Goal: Navigation & Orientation: Find specific page/section

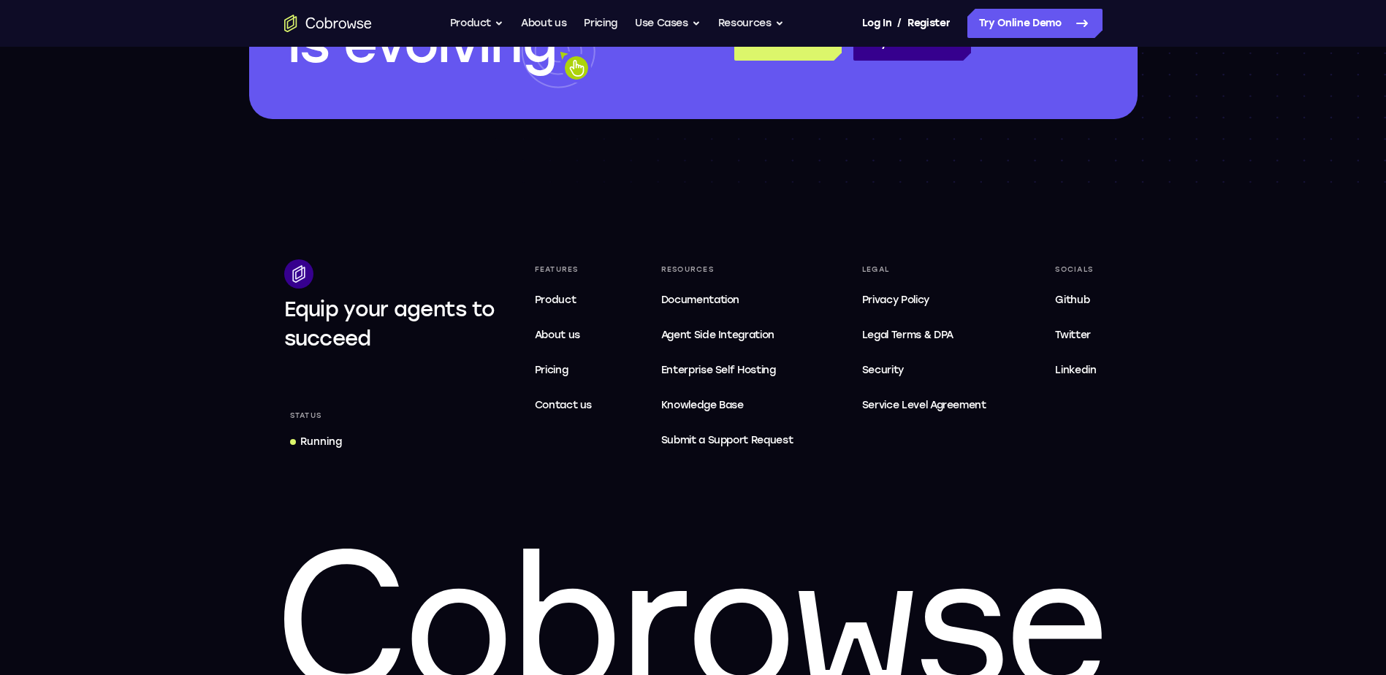
scroll to position [4404, 0]
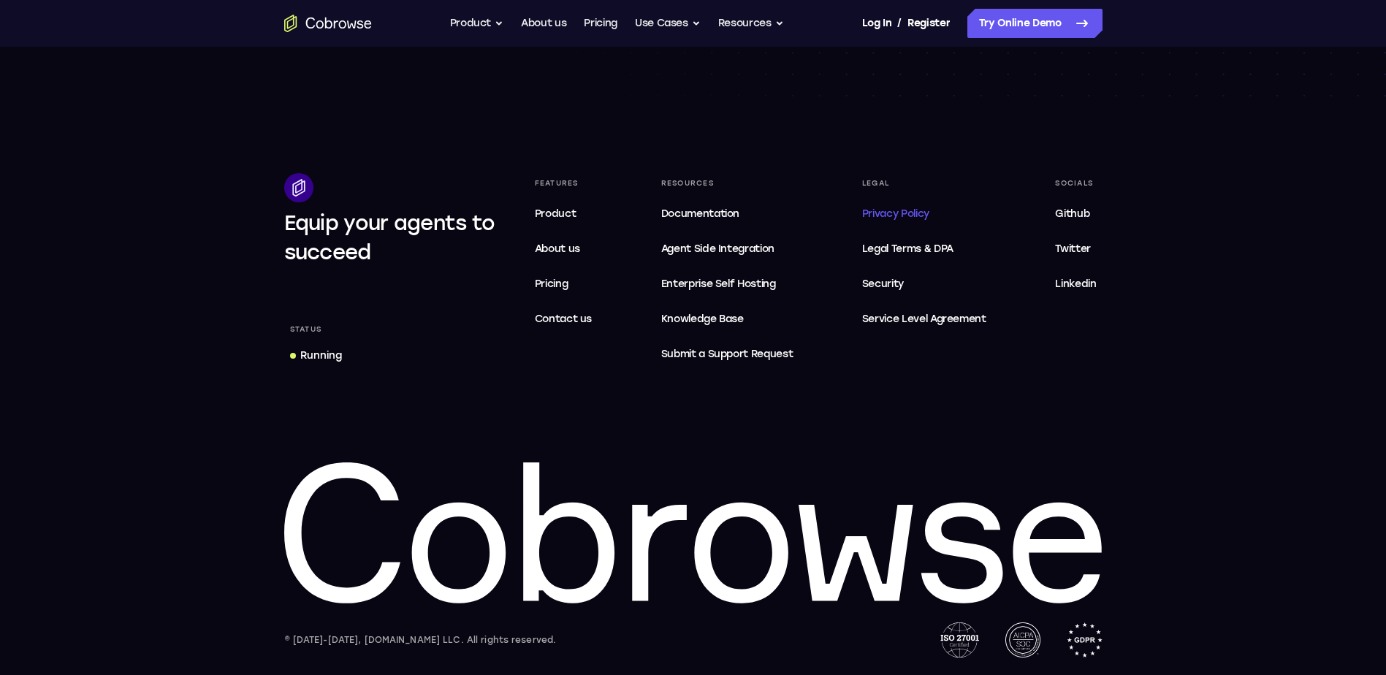
click at [895, 210] on span "Privacy Policy" at bounding box center [895, 214] width 67 height 12
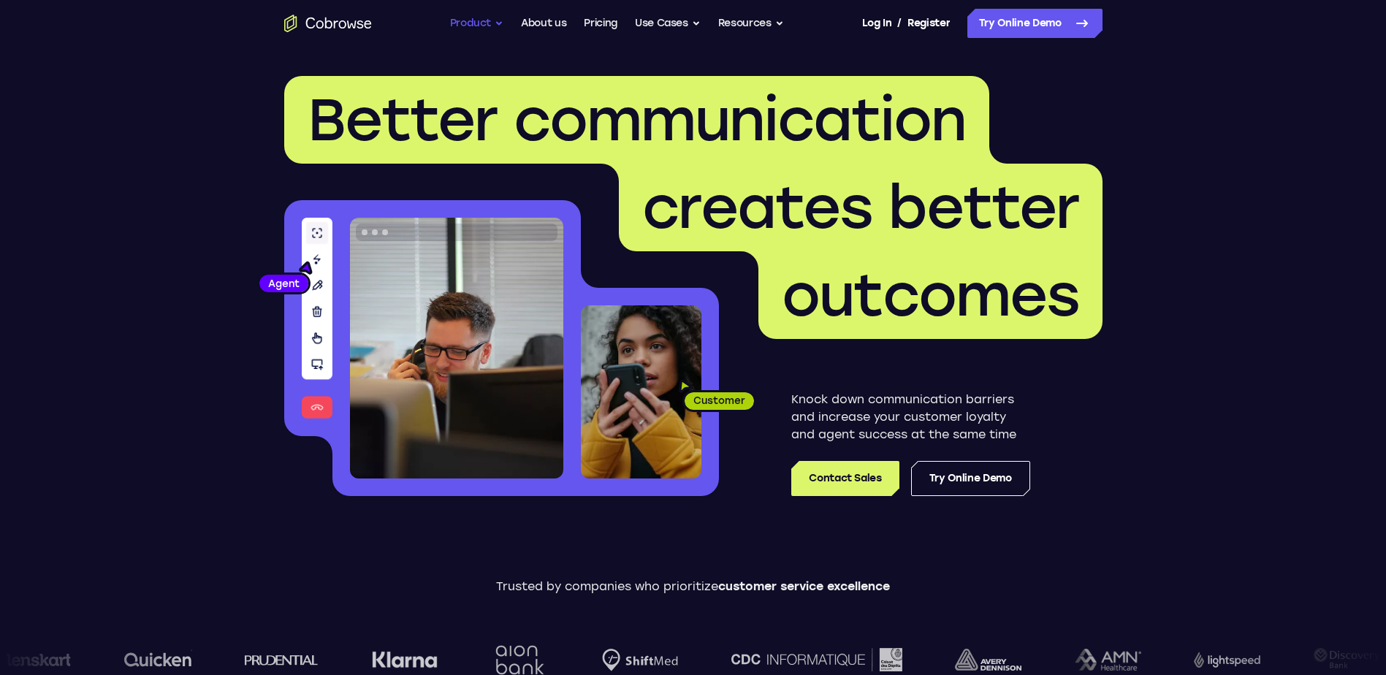
click at [480, 18] on button "Product" at bounding box center [477, 23] width 54 height 29
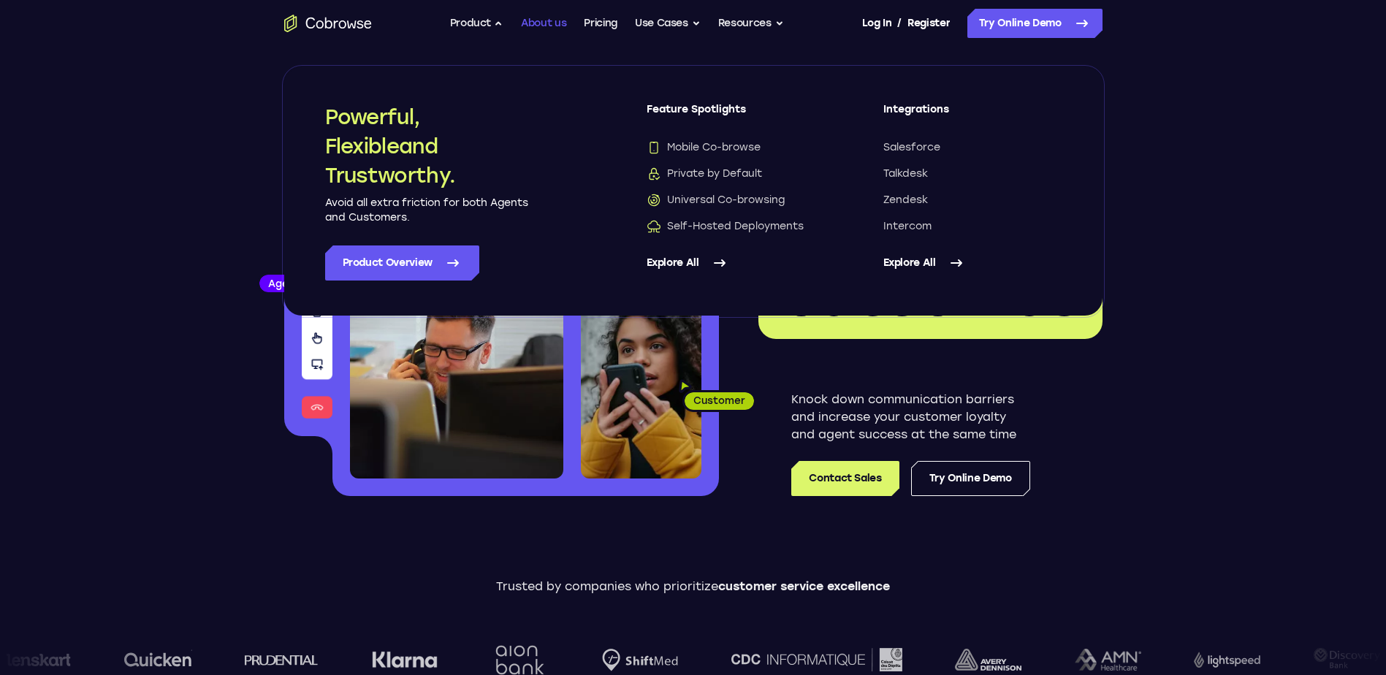
click at [550, 18] on link "About us" at bounding box center [543, 23] width 45 height 29
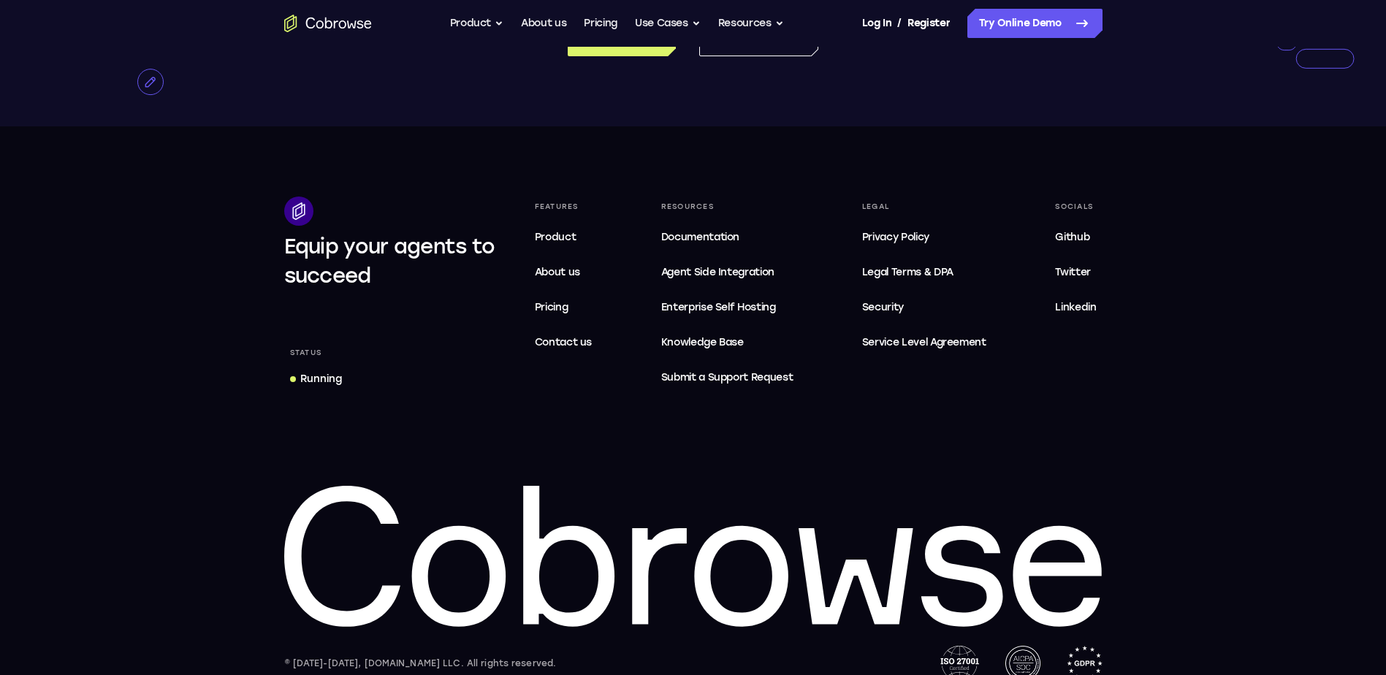
scroll to position [2818, 0]
